Goal: Transaction & Acquisition: Subscribe to service/newsletter

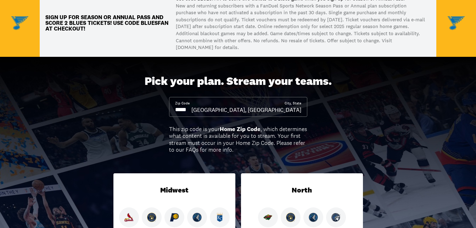
scroll to position [35, 0]
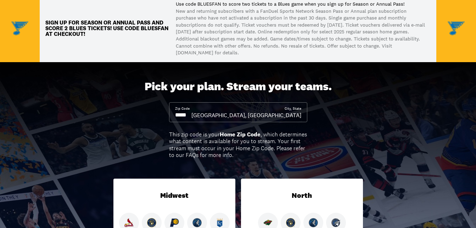
drag, startPoint x: 200, startPoint y: 117, endPoint x: 173, endPoint y: 119, distance: 26.7
click at [165, 122] on div "Pick your plan. Stream your teams. Zip Code City, [GEOGRAPHIC_DATA], [GEOGRAPHI…" at bounding box center [238, 214] width 476 height 304
drag, startPoint x: 201, startPoint y: 115, endPoint x: 170, endPoint y: 115, distance: 31.5
click at [170, 115] on div "Zip Code City, [GEOGRAPHIC_DATA], [GEOGRAPHIC_DATA]" at bounding box center [238, 112] width 138 height 20
drag, startPoint x: 196, startPoint y: 110, endPoint x: 167, endPoint y: 116, distance: 30.0
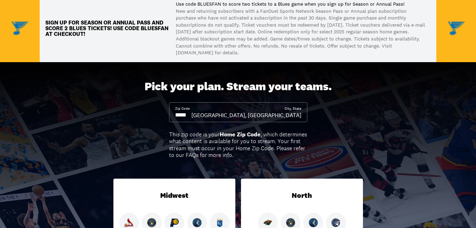
click at [167, 116] on div "Pick your plan. Stream your teams. Zip Code City, [GEOGRAPHIC_DATA], [GEOGRAPHI…" at bounding box center [238, 214] width 476 height 304
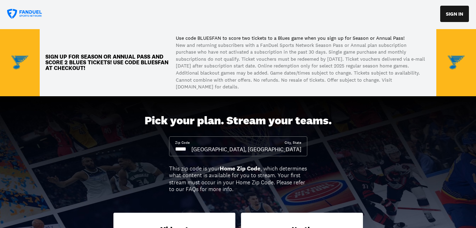
scroll to position [0, 0]
